Goal: Task Accomplishment & Management: Use online tool/utility

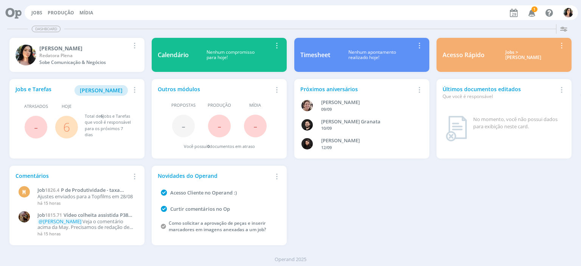
click at [5, 188] on div "Dashboard [PERSON_NAME] Redatora Plena Sobe Comunicação & Negócios Remover Card…" at bounding box center [290, 136] width 581 height 226
click at [34, 15] on link "Jobs" at bounding box center [36, 12] width 11 height 6
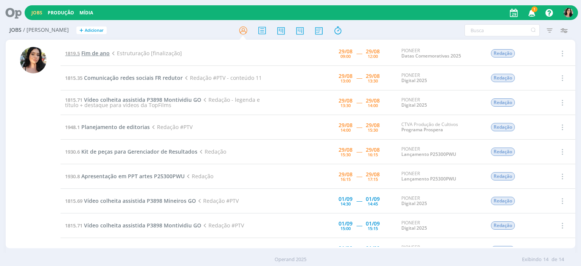
click at [103, 53] on span "Fim de ano" at bounding box center [95, 53] width 28 height 7
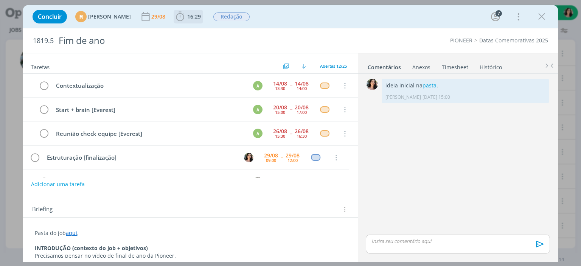
scroll to position [47, 0]
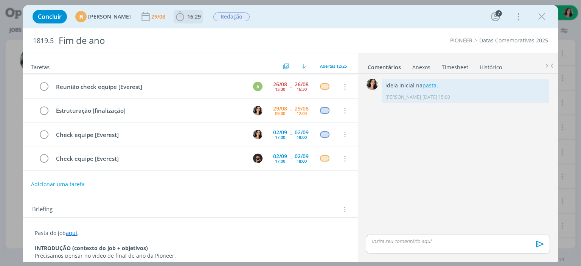
click at [201, 18] on span "16:29" at bounding box center [194, 16] width 14 height 7
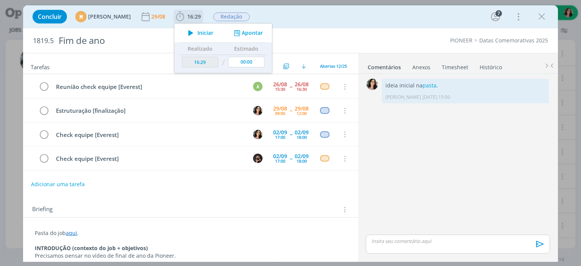
click at [213, 34] on span "Iniciar" at bounding box center [206, 32] width 16 height 5
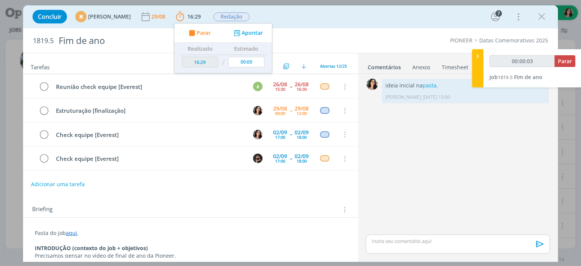
type input "00:00:04"
click at [482, 66] on div at bounding box center [477, 68] width 11 height 38
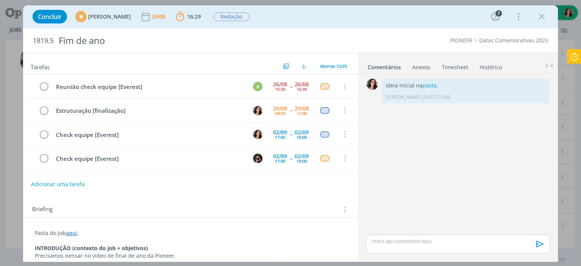
click at [454, 66] on link "Timesheet" at bounding box center [455, 65] width 27 height 11
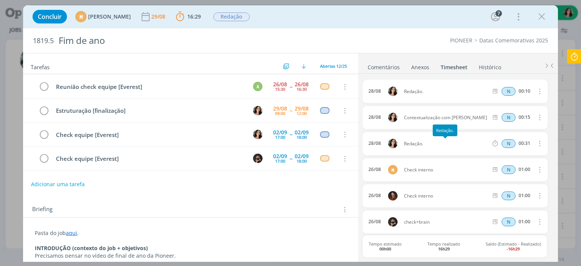
click at [442, 145] on span "Redação." at bounding box center [446, 144] width 90 height 5
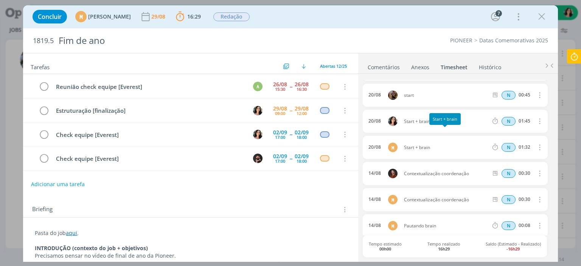
scroll to position [272, 0]
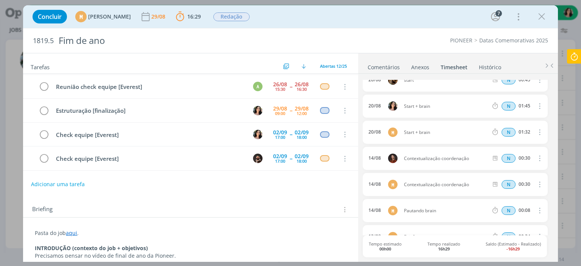
click at [505, 16] on div "Concluir M [PERSON_NAME] [DATE] 16:29 Parar Apontar Data * [DATE] Horas * 00:00…" at bounding box center [290, 17] width 523 height 18
click at [372, 62] on link "Comentários" at bounding box center [383, 65] width 33 height 11
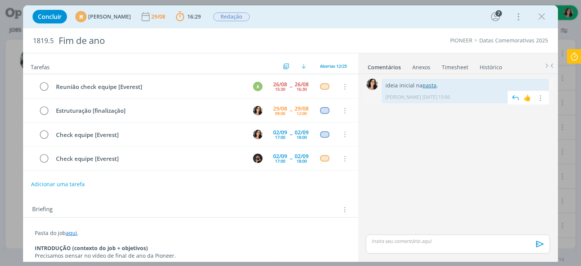
click at [426, 85] on link "pasta" at bounding box center [430, 85] width 14 height 7
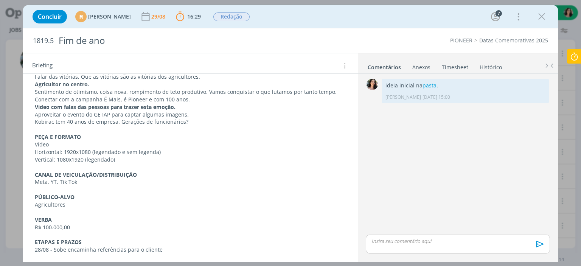
scroll to position [307, 0]
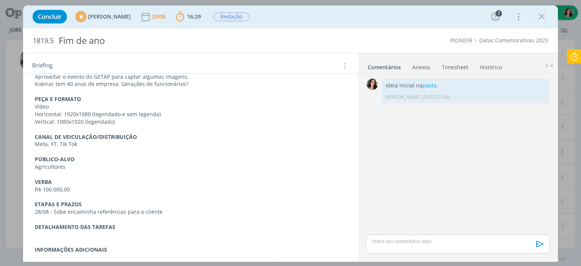
click at [44, 84] on p "Kobirac tem 40 anos de empresa. Gerações de funcionários?" at bounding box center [190, 84] width 311 height 8
copy p "Kobirac"
